Goal: Transaction & Acquisition: Subscribe to service/newsletter

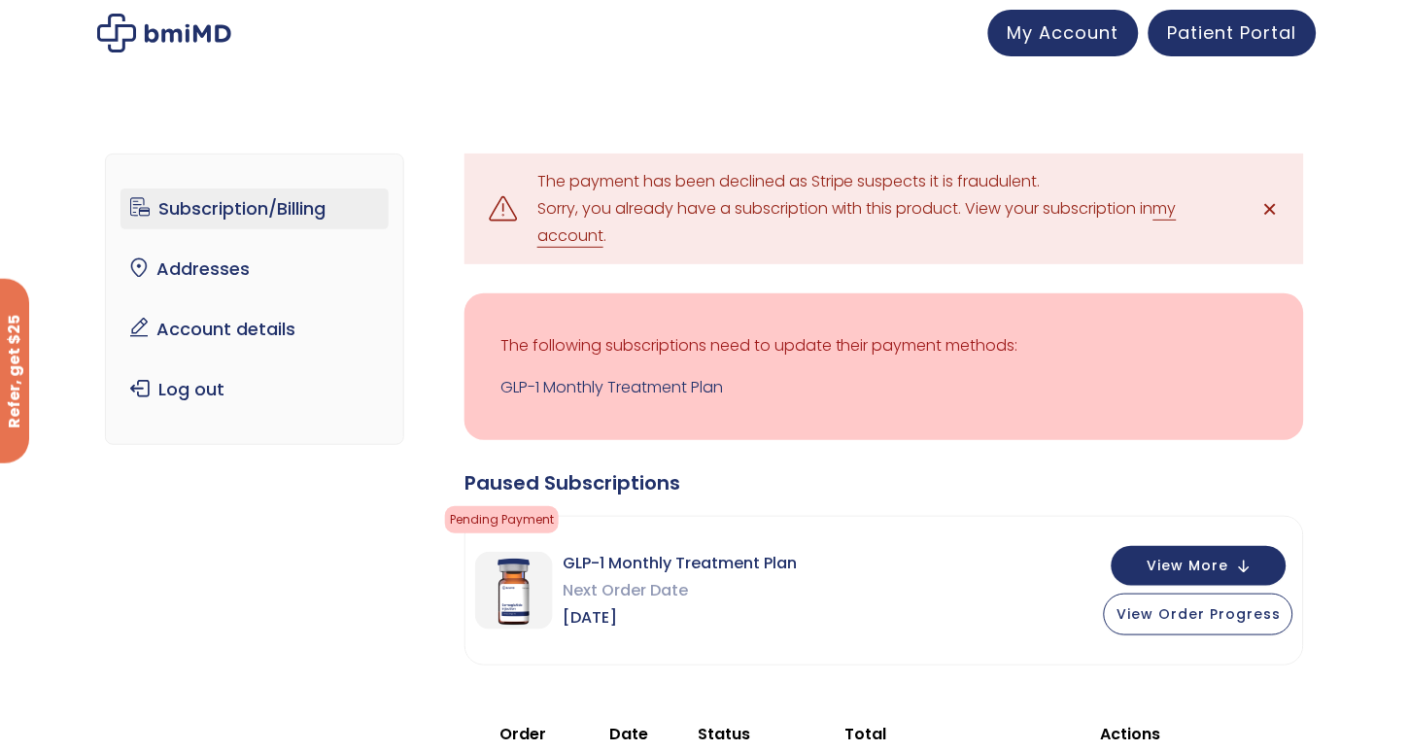
click at [1270, 207] on span "✕" at bounding box center [1270, 208] width 17 height 27
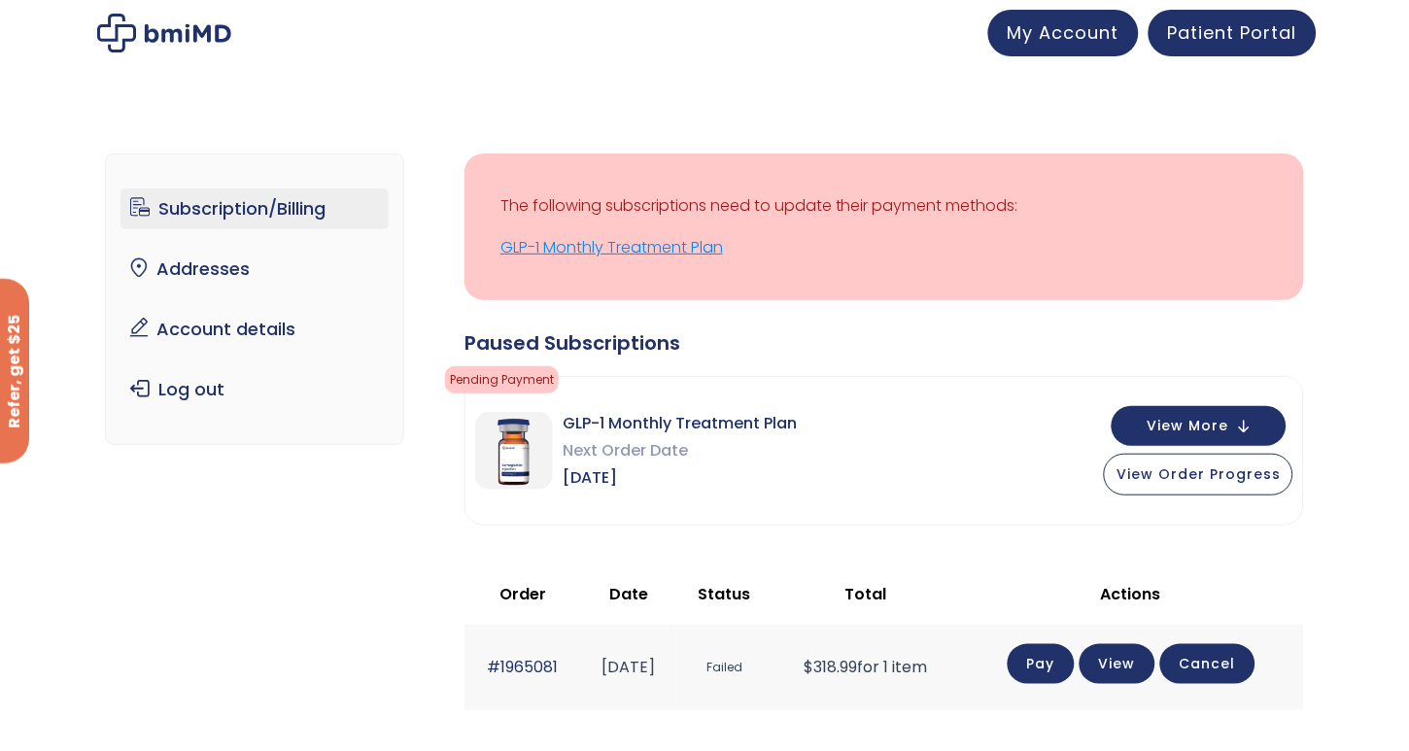
click at [653, 249] on link "GLP-1 Monthly Treatment Plan" at bounding box center [884, 247] width 768 height 27
